Goal: Task Accomplishment & Management: Complete application form

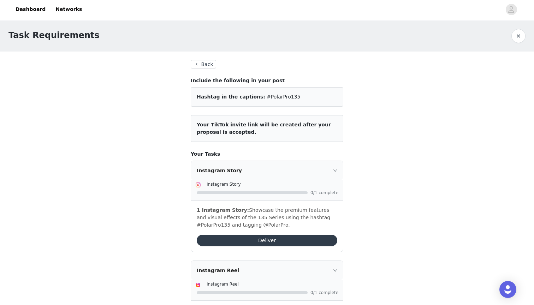
click at [204, 61] on button "Back" at bounding box center [203, 64] width 25 height 8
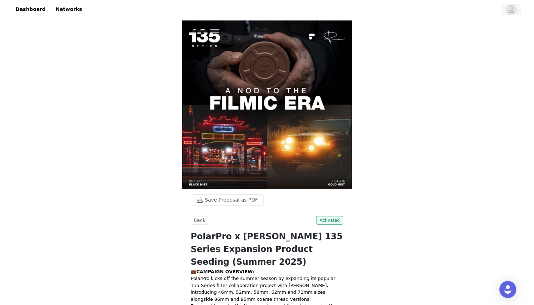
click at [511, 10] on icon "avatar" at bounding box center [511, 9] width 7 height 11
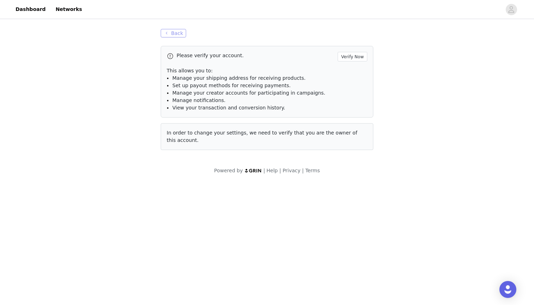
click at [178, 33] on button "Back" at bounding box center [173, 33] width 25 height 8
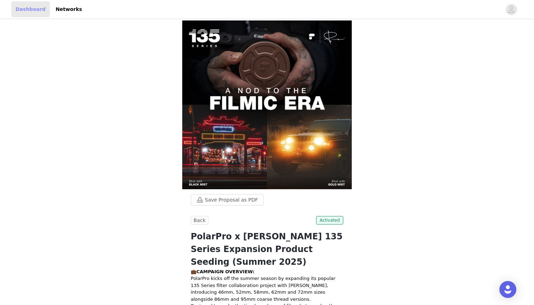
click at [34, 10] on link "Dashboard" at bounding box center [30, 9] width 38 height 16
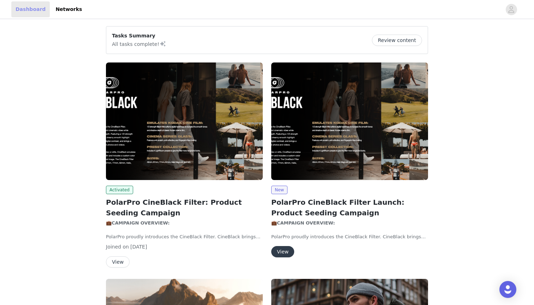
click at [33, 9] on link "Dashboard" at bounding box center [30, 9] width 38 height 16
click at [406, 40] on button "Review content" at bounding box center [397, 40] width 50 height 11
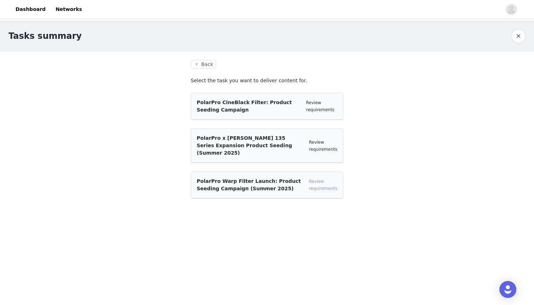
click at [322, 181] on link "Review requirements" at bounding box center [323, 185] width 28 height 12
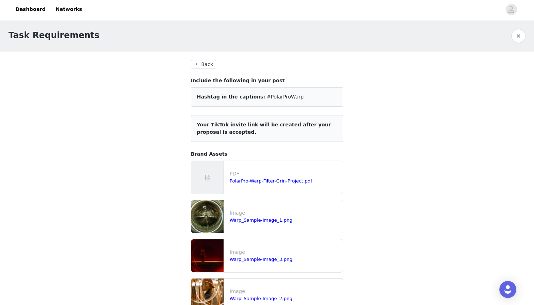
click at [208, 67] on button "Back" at bounding box center [203, 64] width 25 height 8
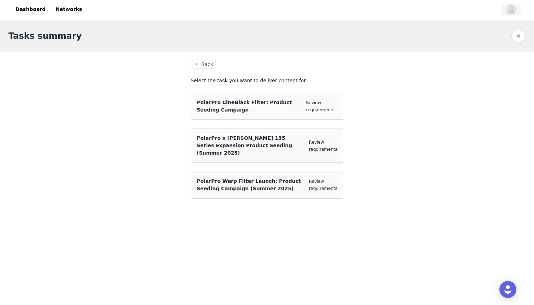
click at [510, 7] on icon "avatar" at bounding box center [512, 9] width 6 height 7
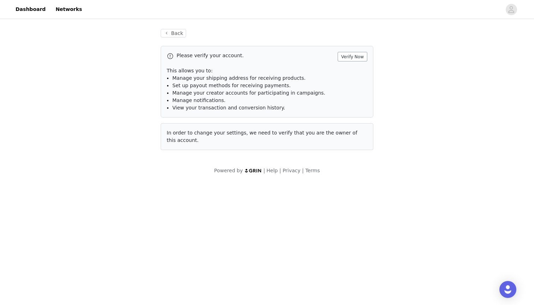
click at [357, 53] on button "Verify Now" at bounding box center [353, 57] width 30 height 10
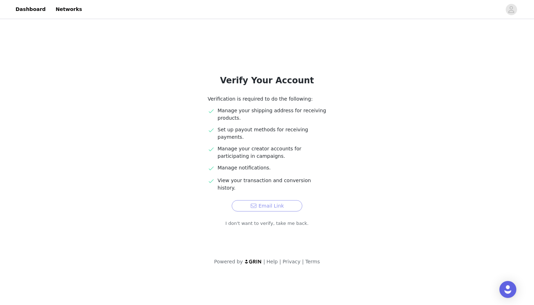
click at [281, 200] on button "Email Link" at bounding box center [267, 205] width 71 height 11
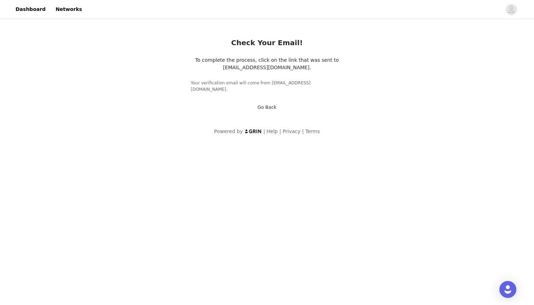
click at [272, 105] on link "Go Back" at bounding box center [266, 107] width 19 height 5
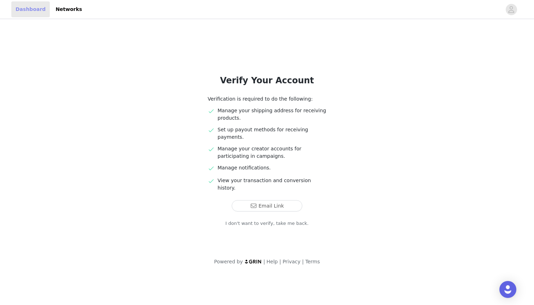
click at [24, 6] on link "Dashboard" at bounding box center [30, 9] width 38 height 16
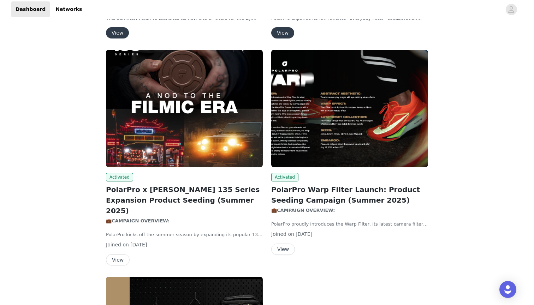
scroll to position [445, 0]
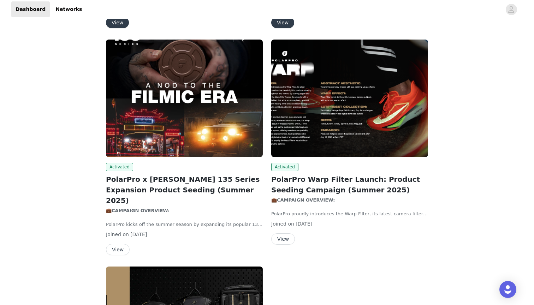
click at [284, 237] on button "View" at bounding box center [283, 238] width 24 height 11
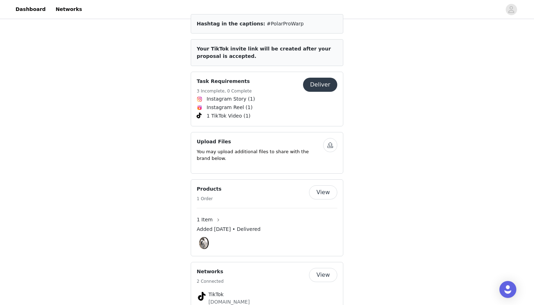
scroll to position [894, 0]
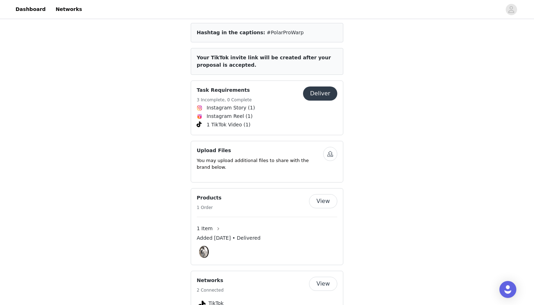
click at [323, 101] on button "Deliver" at bounding box center [320, 94] width 34 height 14
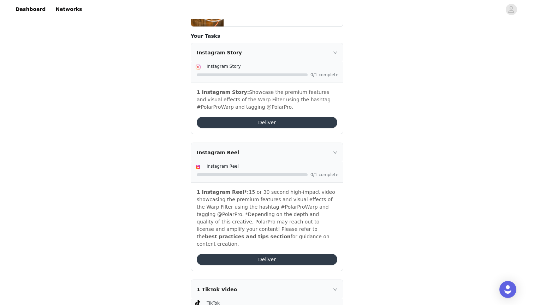
scroll to position [285, 0]
click at [290, 123] on button "Deliver" at bounding box center [267, 122] width 141 height 11
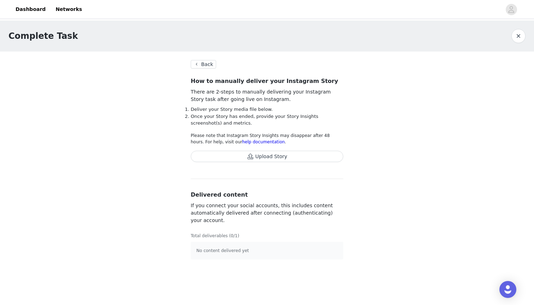
click at [263, 156] on button "Upload Story" at bounding box center [267, 156] width 153 height 11
click at [207, 66] on button "Back" at bounding box center [203, 64] width 25 height 8
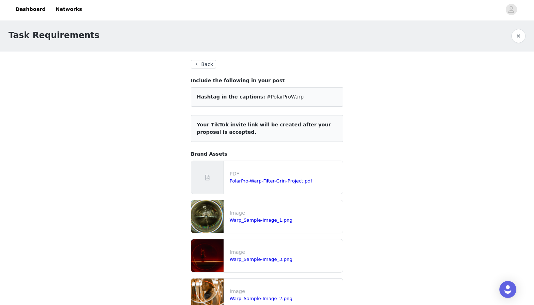
click at [206, 63] on button "Back" at bounding box center [203, 64] width 25 height 8
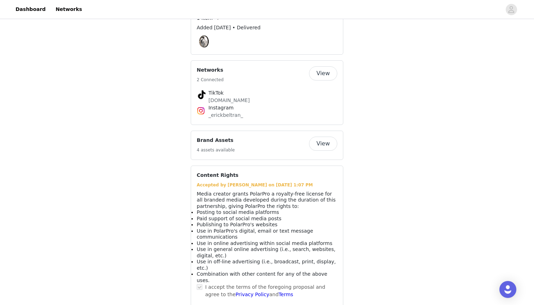
scroll to position [1098, 0]
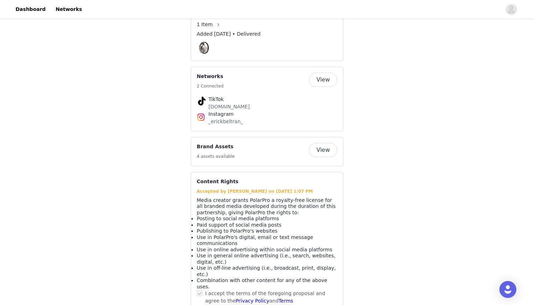
click at [318, 87] on button "View" at bounding box center [323, 80] width 28 height 14
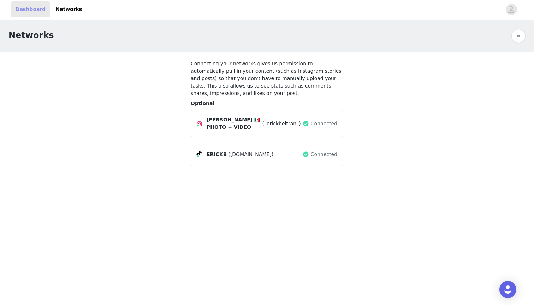
click at [22, 6] on link "Dashboard" at bounding box center [30, 9] width 38 height 16
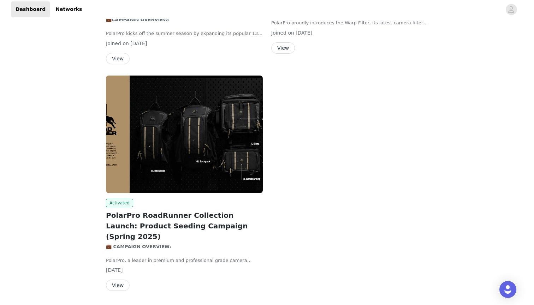
scroll to position [426, 0]
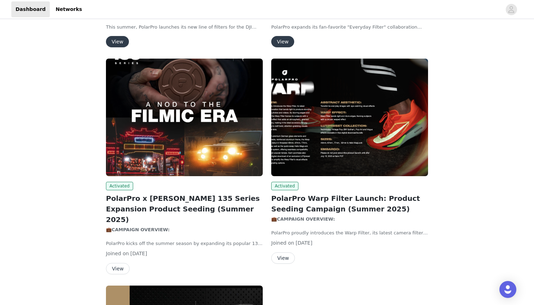
click at [289, 255] on button "View" at bounding box center [283, 258] width 24 height 11
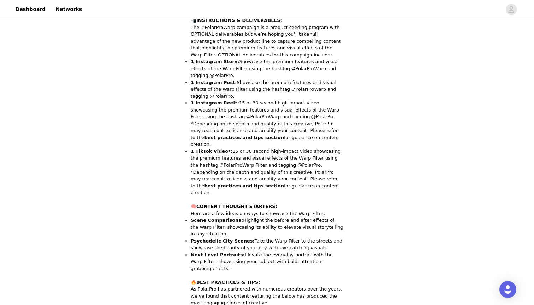
scroll to position [358, 0]
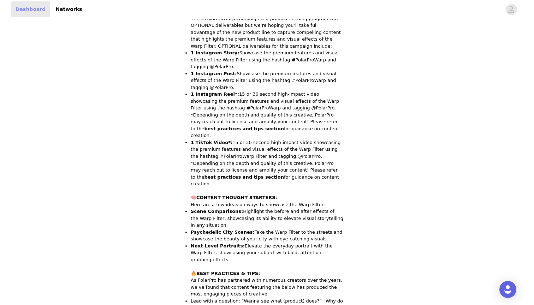
click at [36, 12] on link "Dashboard" at bounding box center [30, 9] width 38 height 16
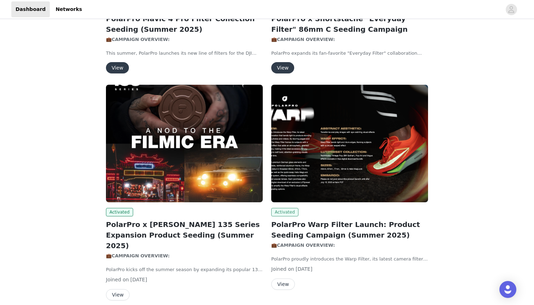
scroll to position [407, 0]
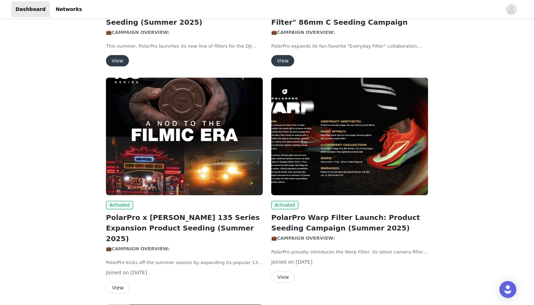
click at [288, 275] on button "View" at bounding box center [283, 277] width 24 height 11
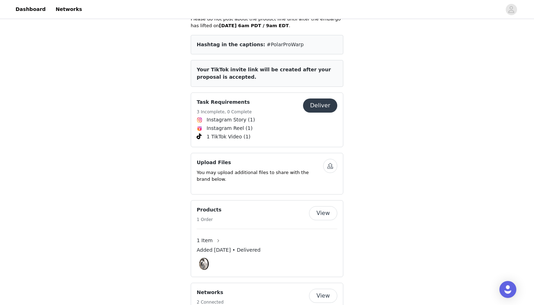
scroll to position [867, 0]
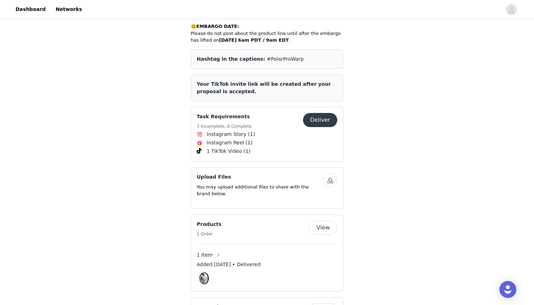
click at [333, 120] on button "Deliver" at bounding box center [320, 120] width 34 height 14
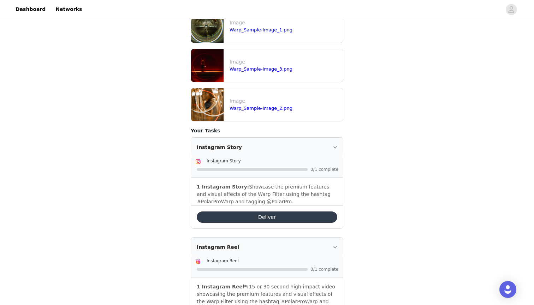
scroll to position [273, 0]
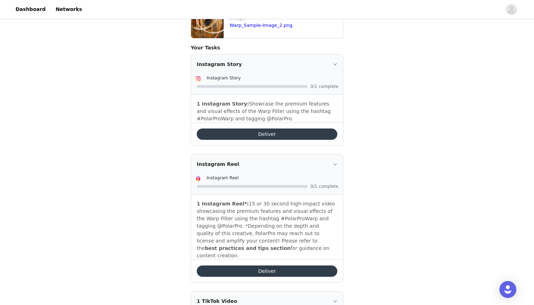
click at [293, 134] on button "Deliver" at bounding box center [267, 134] width 141 height 11
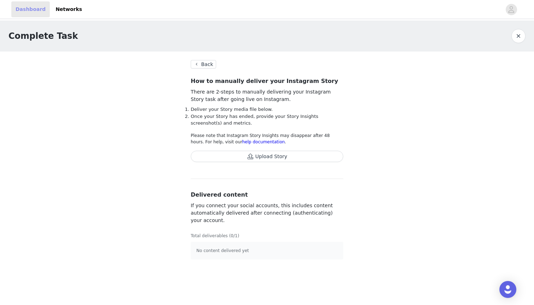
click at [32, 6] on link "Dashboard" at bounding box center [30, 9] width 38 height 16
